Goal: Task Accomplishment & Management: Use online tool/utility

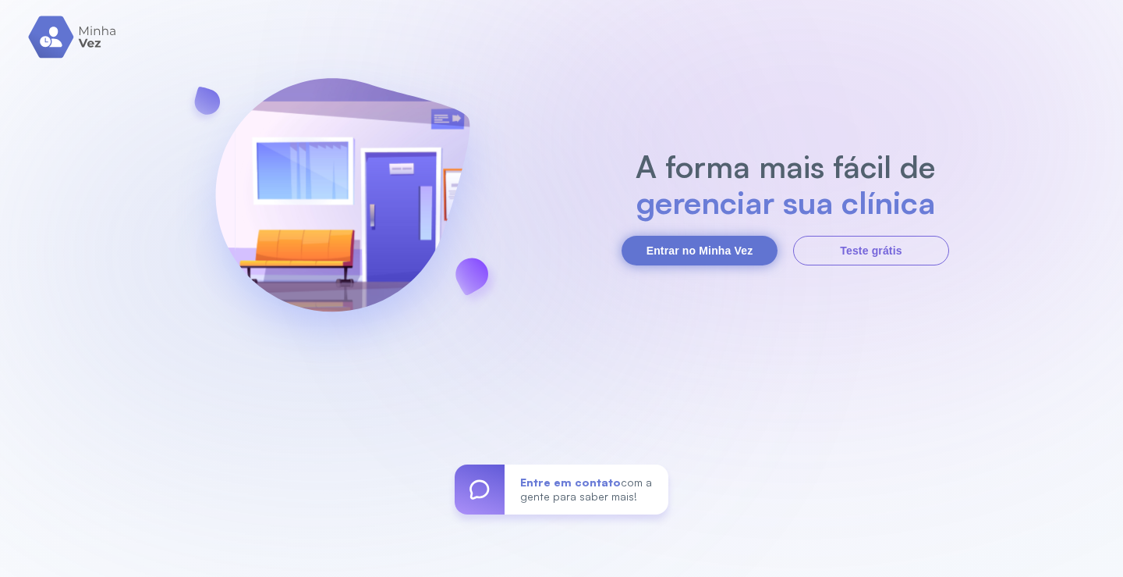
click at [731, 247] on button "Entrar no Minha Vez" at bounding box center [700, 251] width 156 height 30
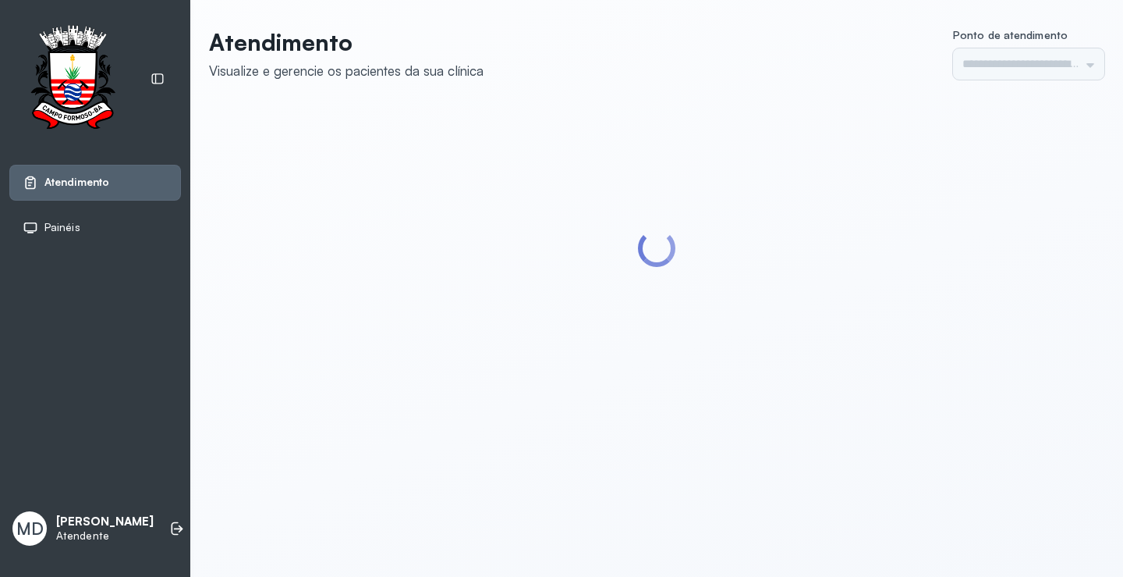
type input "*********"
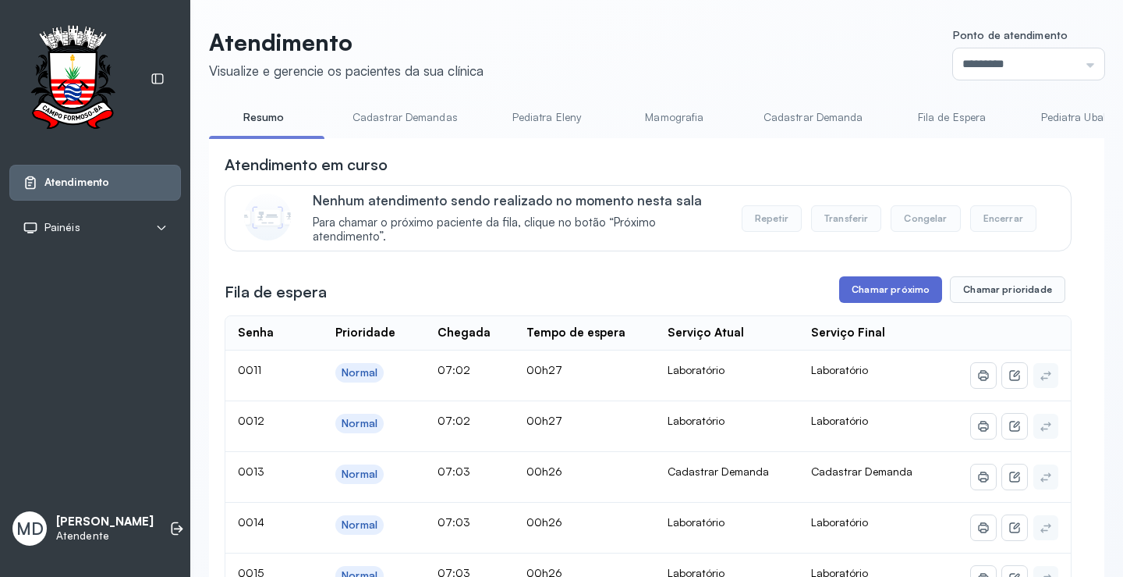
click at [899, 293] on button "Chamar próximo" at bounding box center [890, 289] width 103 height 27
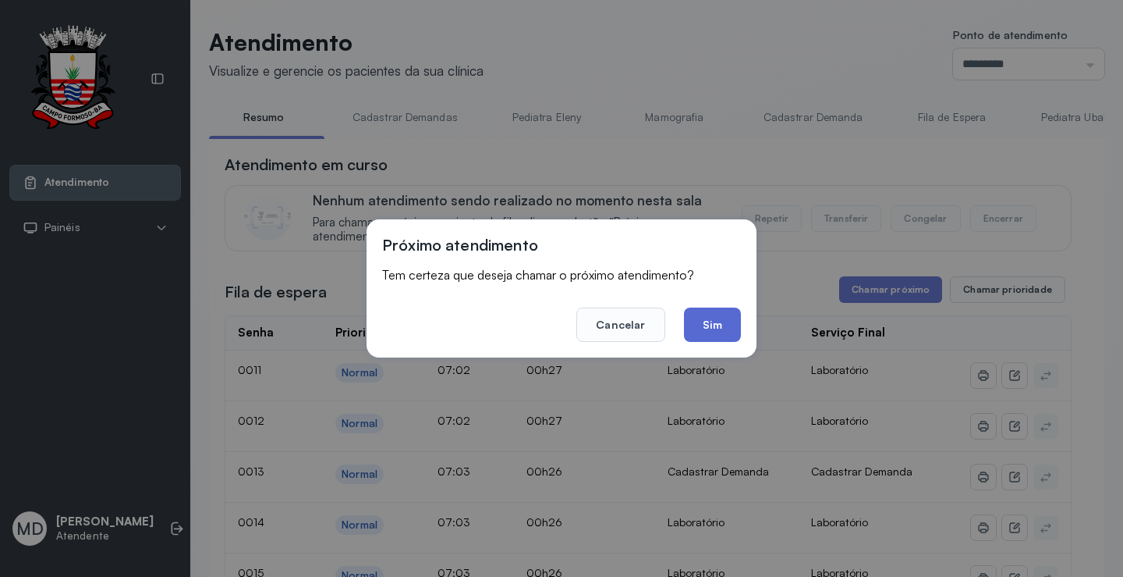
click at [718, 326] on button "Sim" at bounding box center [712, 324] width 57 height 34
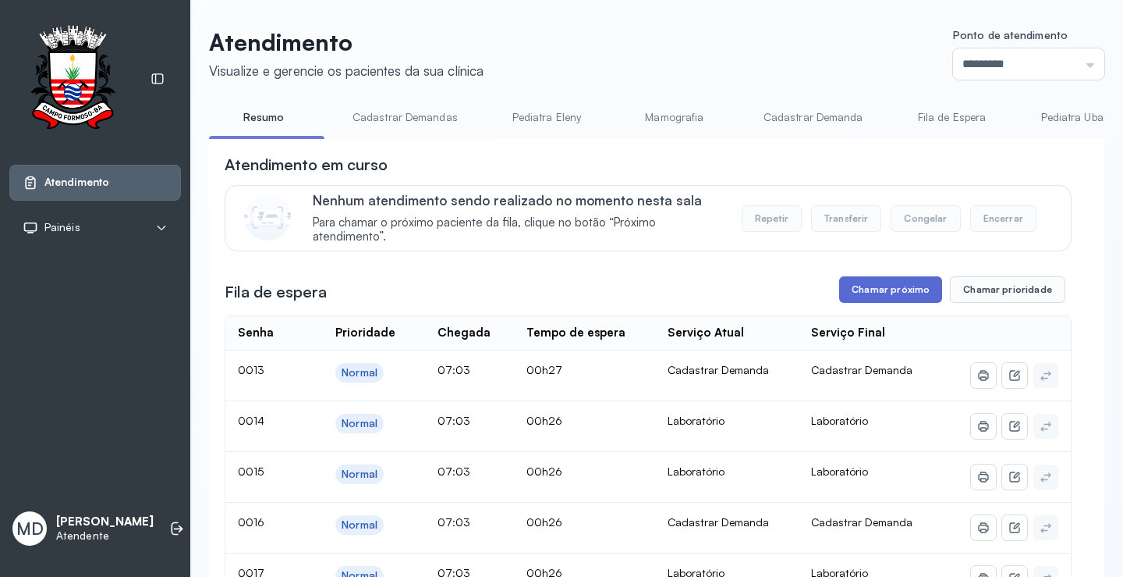
click at [894, 297] on button "Chamar próximo" at bounding box center [890, 289] width 103 height 27
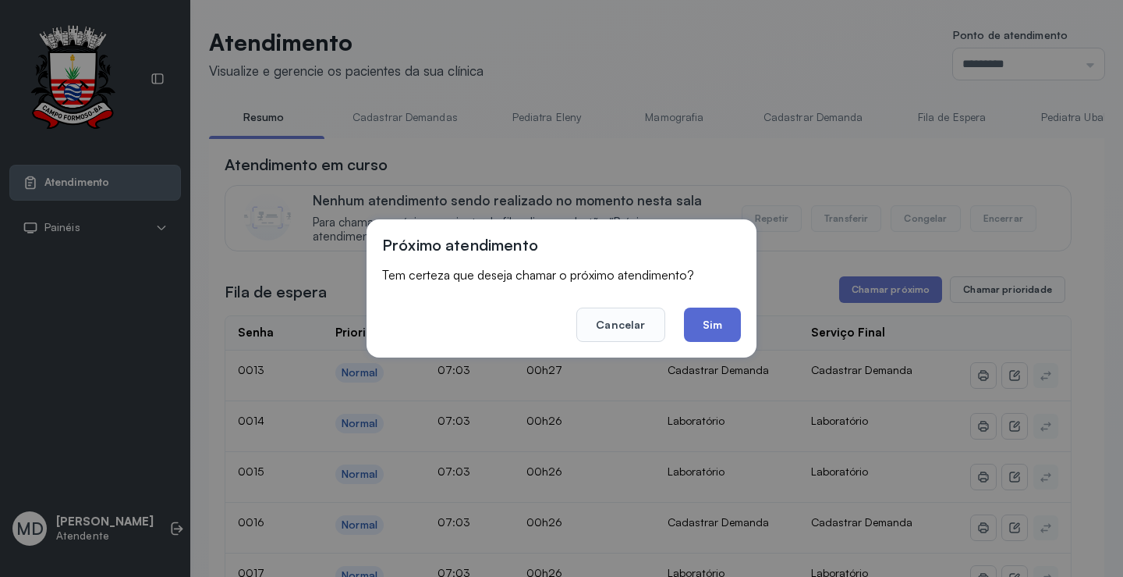
click at [711, 324] on button "Sim" at bounding box center [712, 324] width 57 height 34
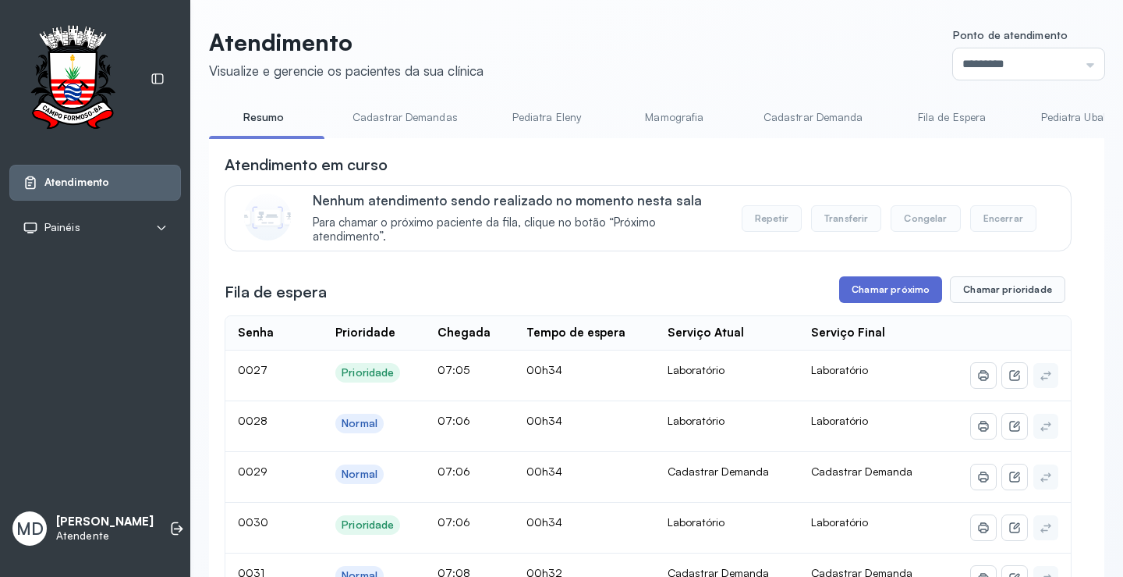
click at [881, 289] on button "Chamar próximo" at bounding box center [890, 289] width 103 height 27
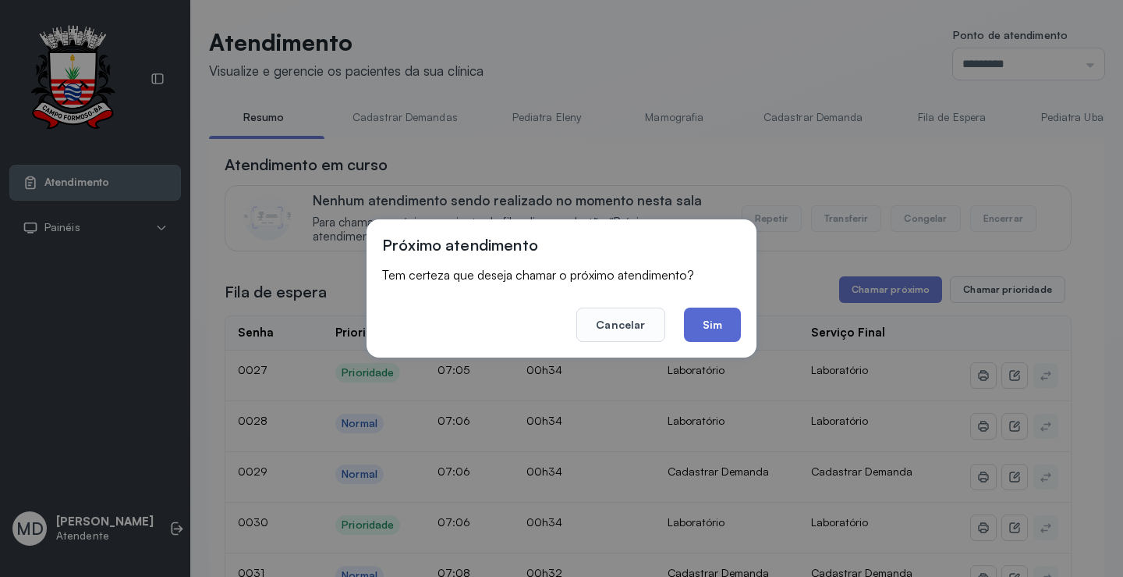
click at [700, 314] on button "Sim" at bounding box center [712, 324] width 57 height 34
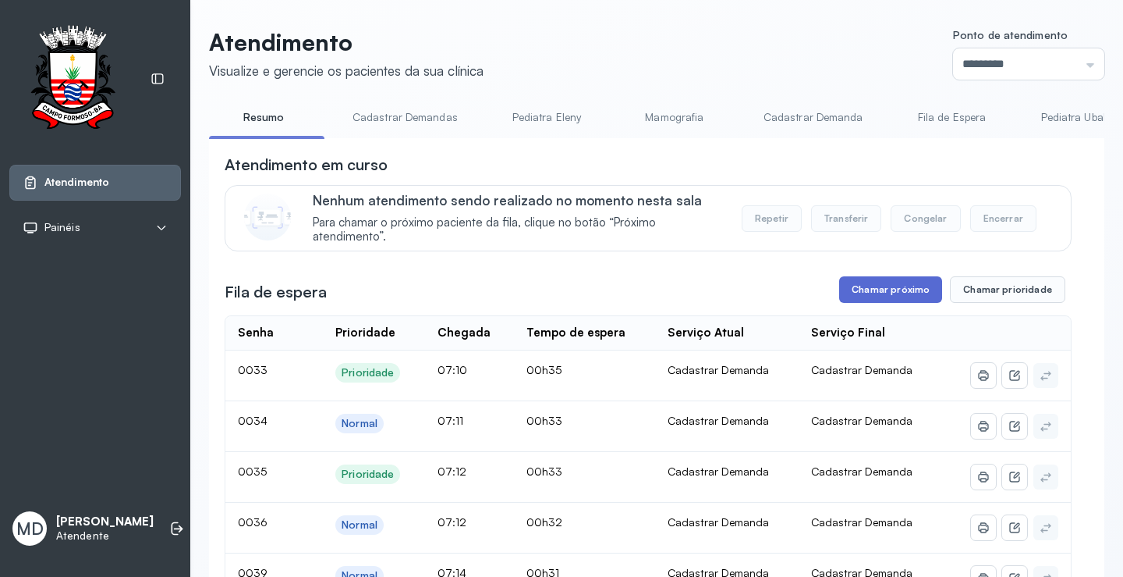
click at [903, 289] on button "Chamar próximo" at bounding box center [890, 289] width 103 height 27
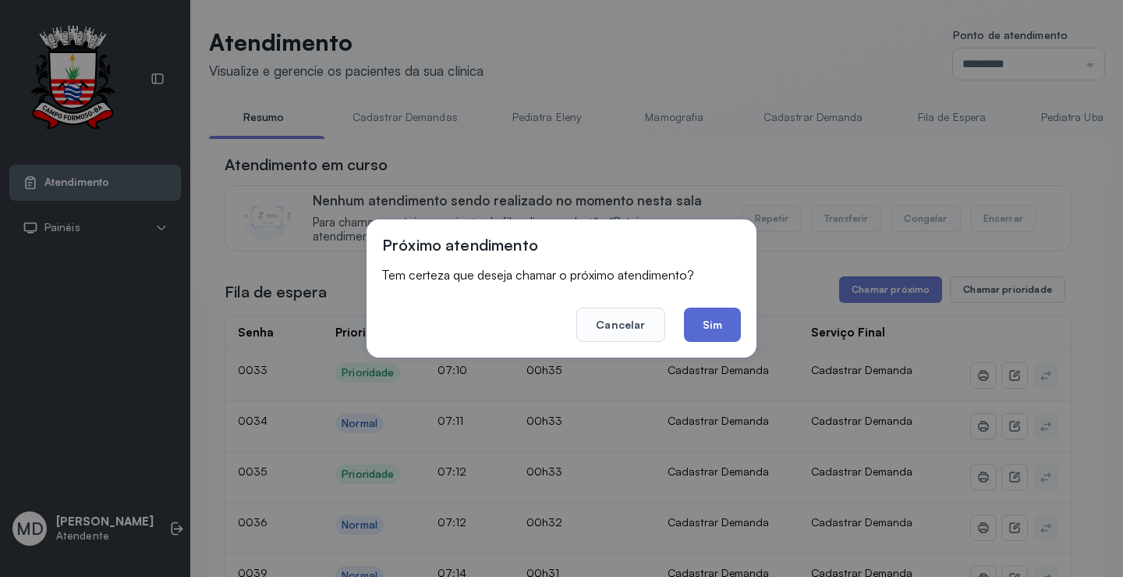
click at [720, 319] on button "Sim" at bounding box center [712, 324] width 57 height 34
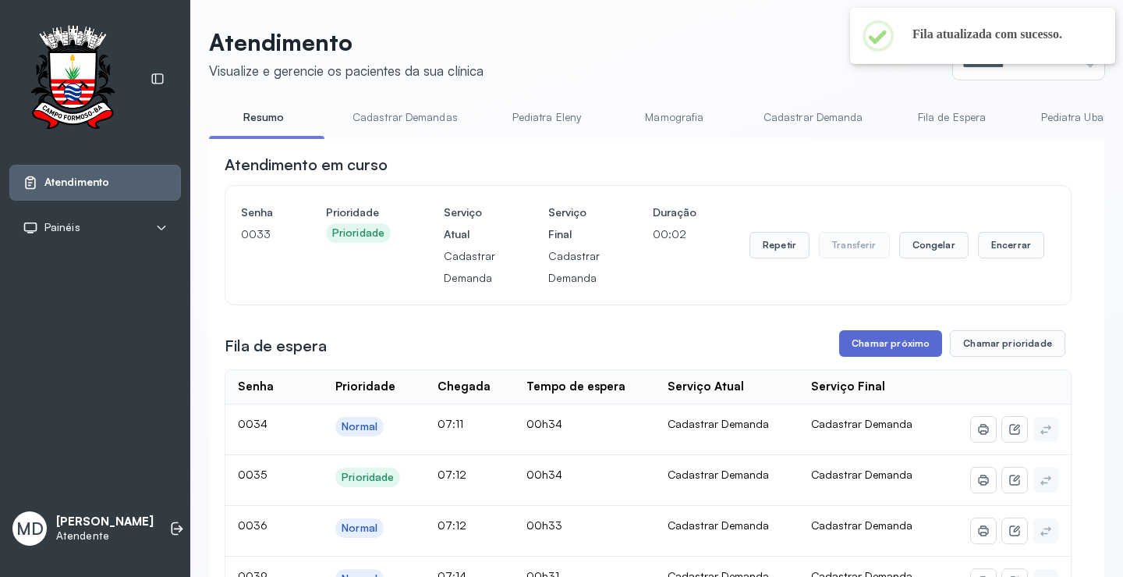
click at [912, 341] on button "Chamar próximo" at bounding box center [890, 343] width 103 height 27
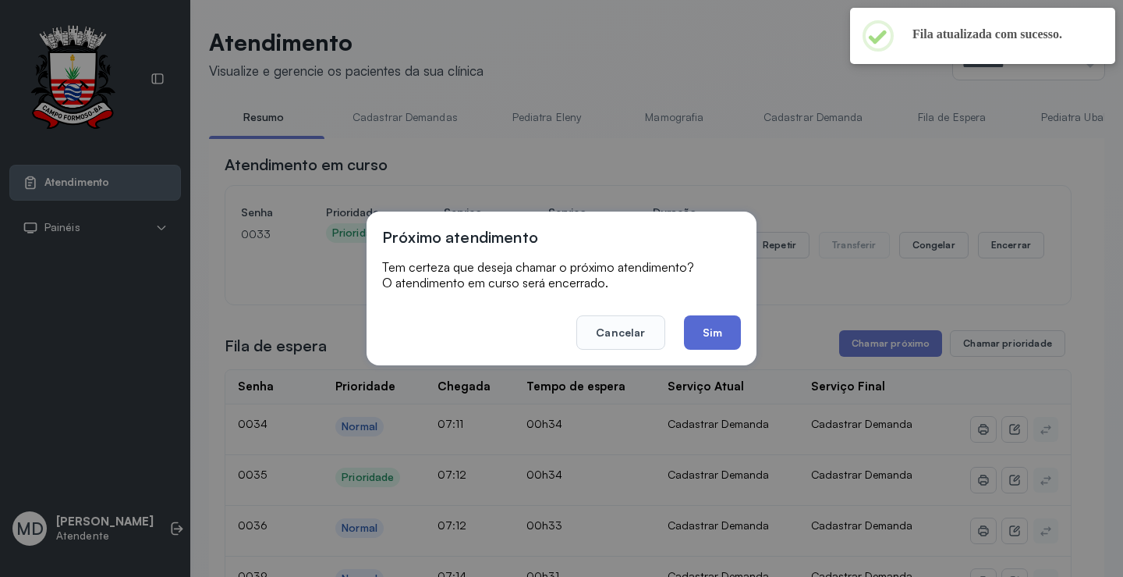
click at [726, 328] on button "Sim" at bounding box center [712, 332] width 57 height 34
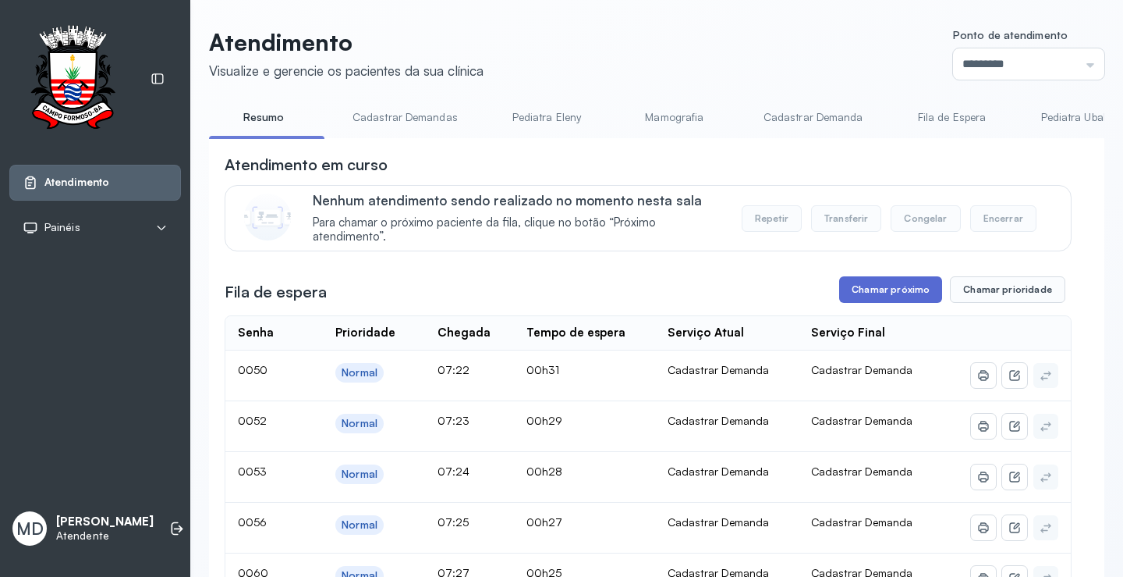
click at [906, 294] on button "Chamar próximo" at bounding box center [890, 289] width 103 height 27
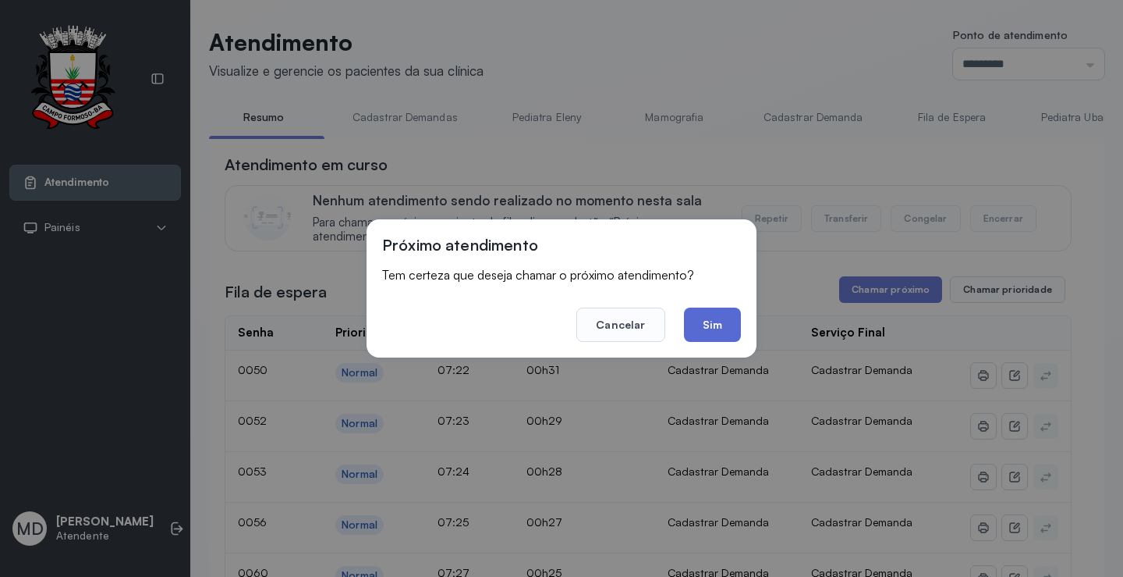
click at [709, 328] on button "Sim" at bounding box center [712, 324] width 57 height 34
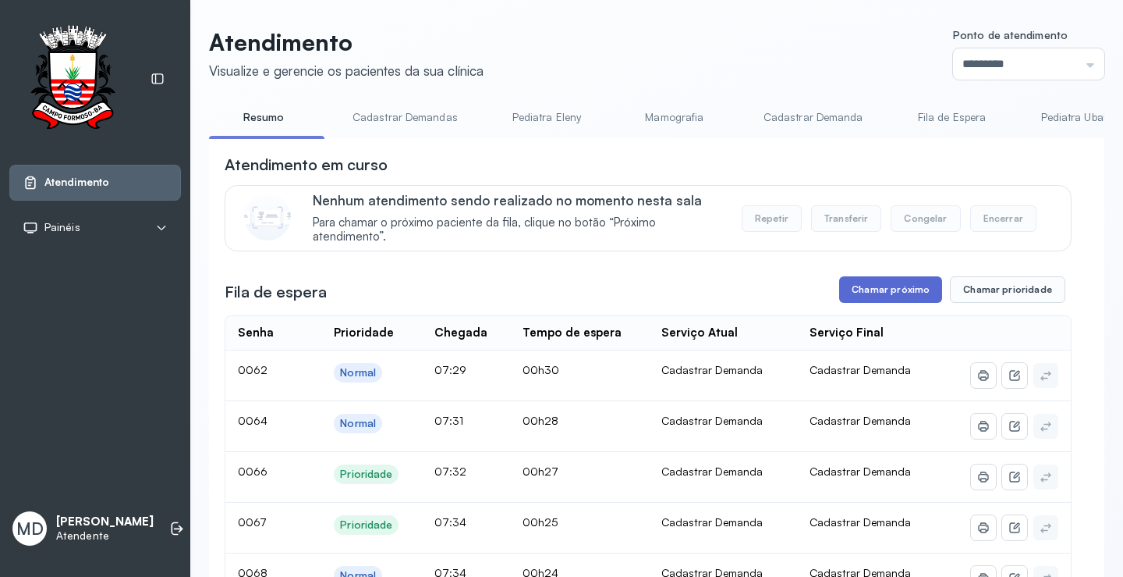
click at [886, 286] on button "Chamar próximo" at bounding box center [890, 289] width 103 height 27
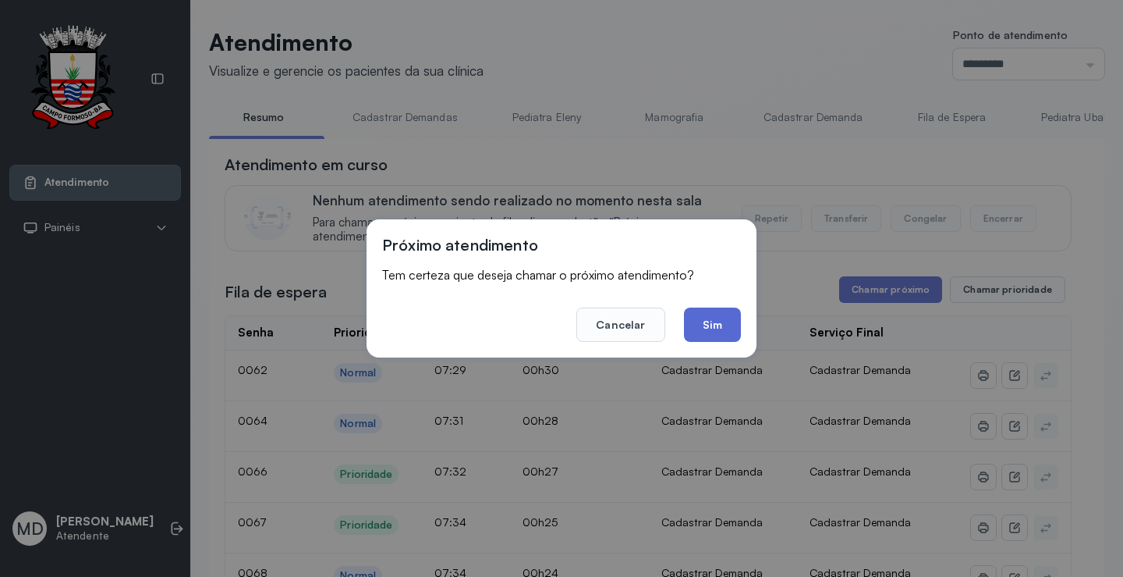
click at [722, 317] on button "Sim" at bounding box center [712, 324] width 57 height 34
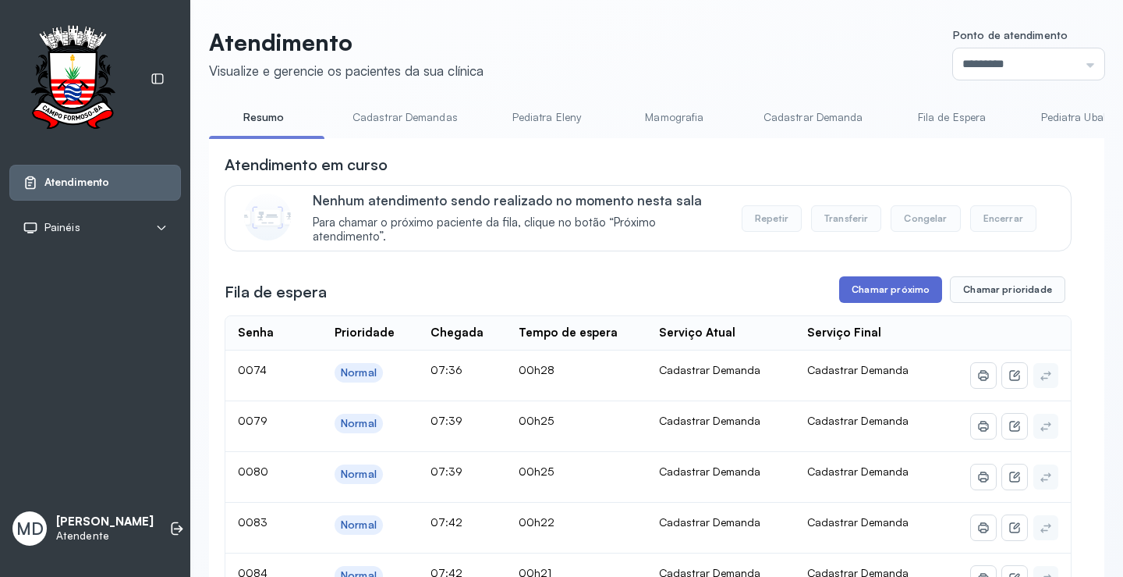
click at [887, 290] on button "Chamar próximo" at bounding box center [890, 289] width 103 height 27
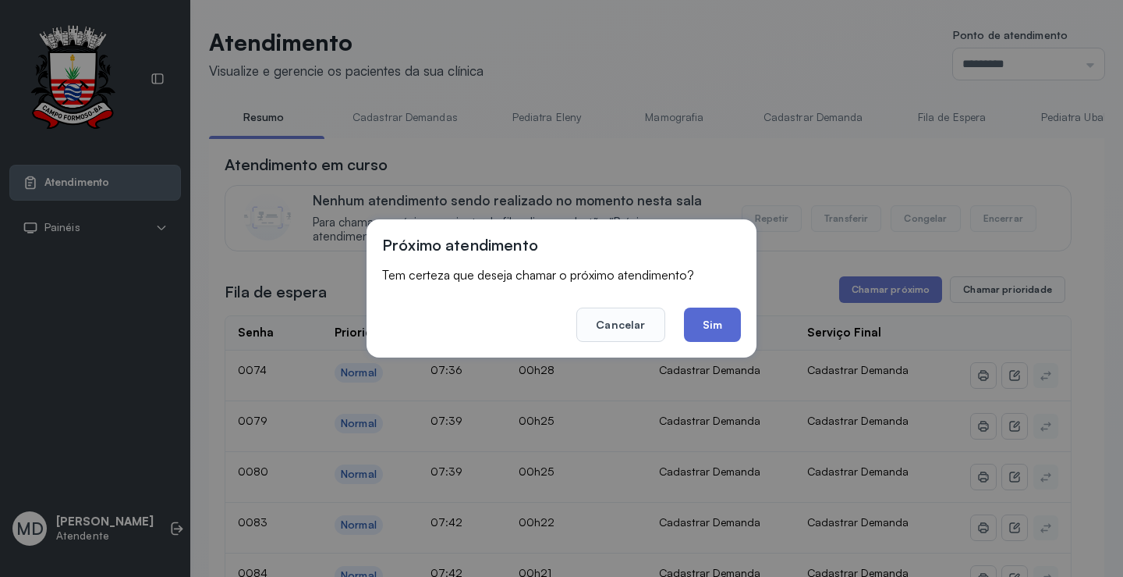
click at [714, 327] on button "Sim" at bounding box center [712, 324] width 57 height 34
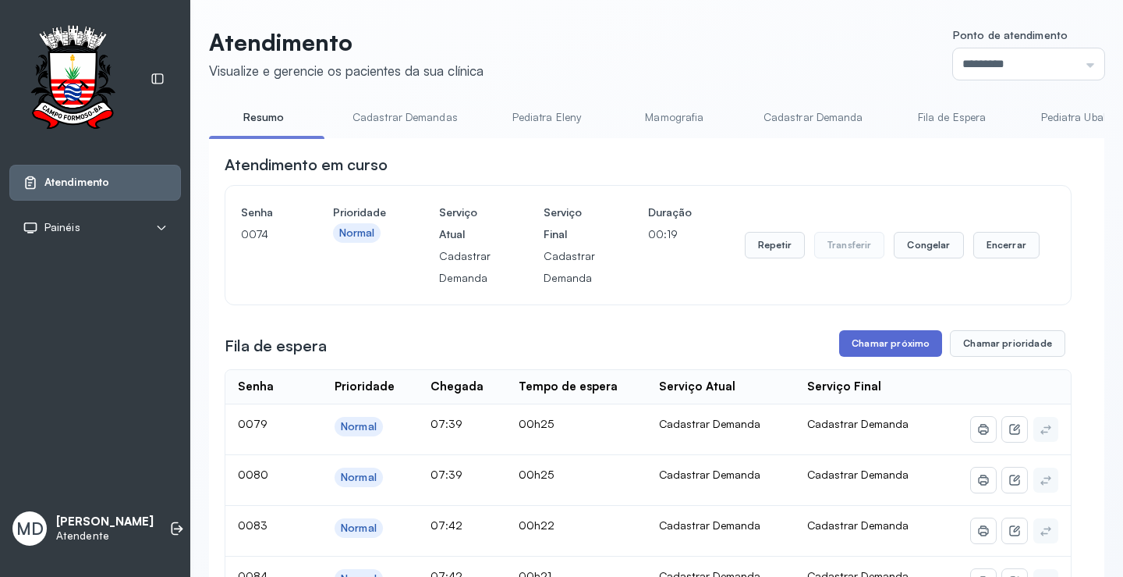
click at [886, 342] on button "Chamar próximo" at bounding box center [890, 343] width 103 height 27
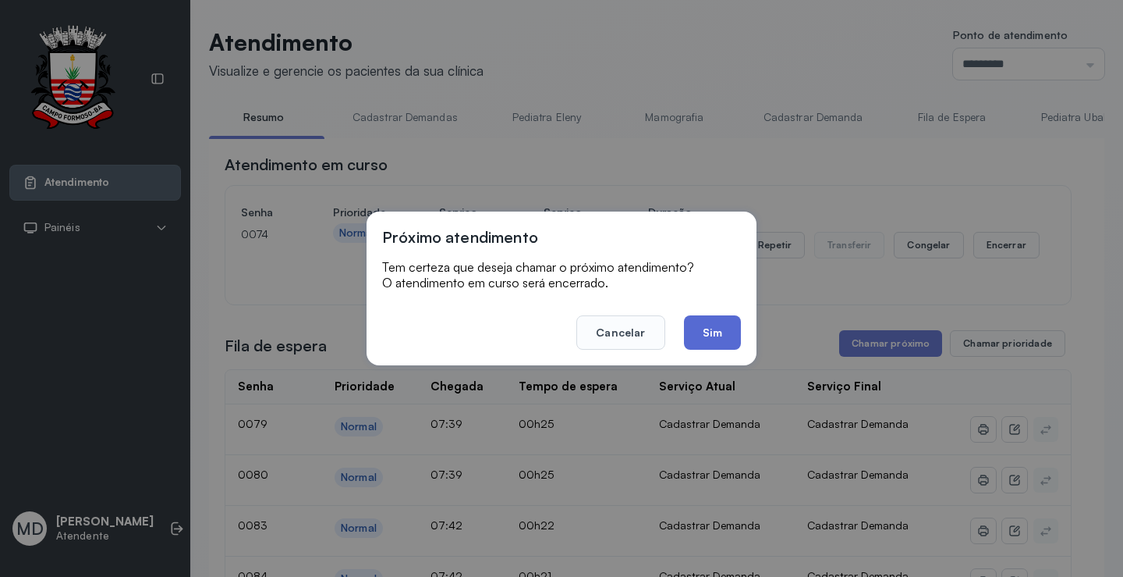
click at [718, 339] on button "Sim" at bounding box center [712, 332] width 57 height 34
